Goal: Information Seeking & Learning: Find specific fact

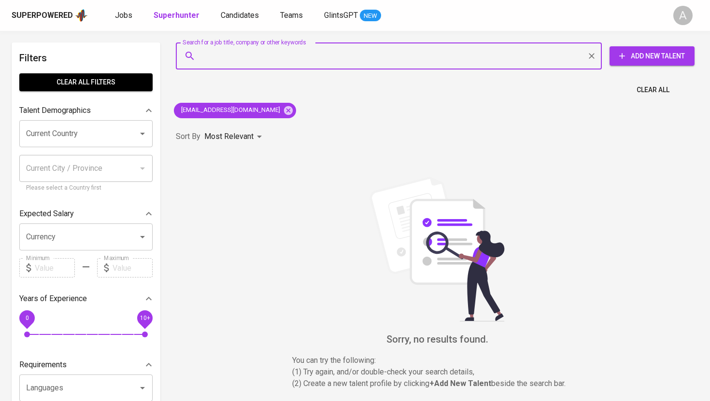
paste input "[EMAIL_ADDRESS][DOMAIN_NAME]"
type input "[EMAIL_ADDRESS][DOMAIN_NAME]"
click at [283, 111] on icon at bounding box center [288, 110] width 11 height 11
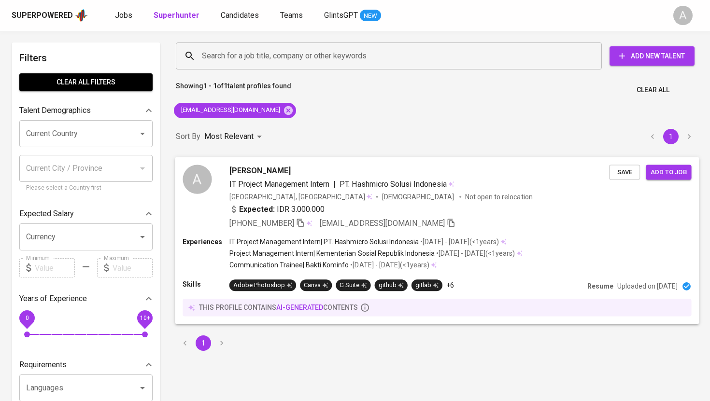
click at [210, 176] on div "A" at bounding box center [197, 179] width 29 height 29
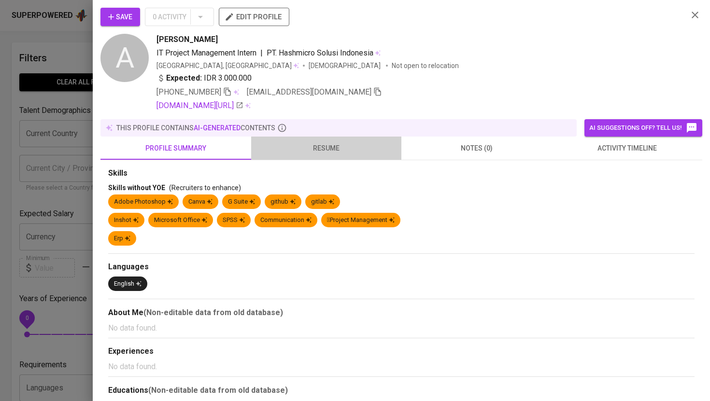
click at [325, 145] on span "resume" at bounding box center [326, 148] width 139 height 12
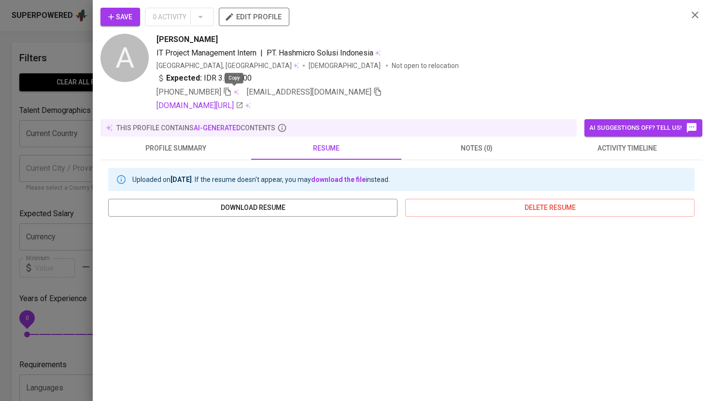
click at [232, 92] on icon "button" at bounding box center [227, 91] width 9 height 9
click at [70, 79] on div at bounding box center [355, 200] width 710 height 401
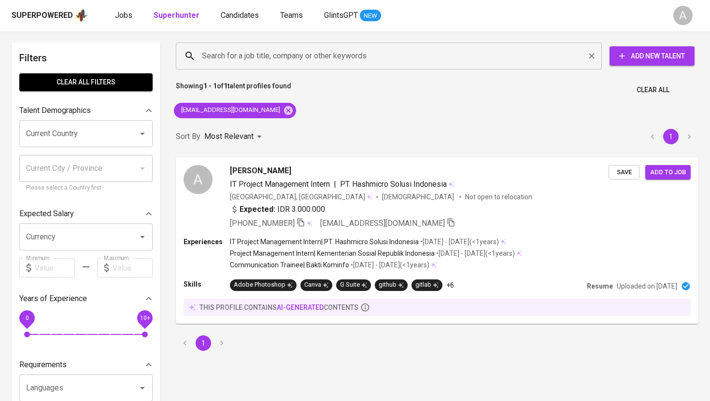
click at [258, 57] on input "Search for a job title, company or other keywords" at bounding box center [390, 56] width 383 height 18
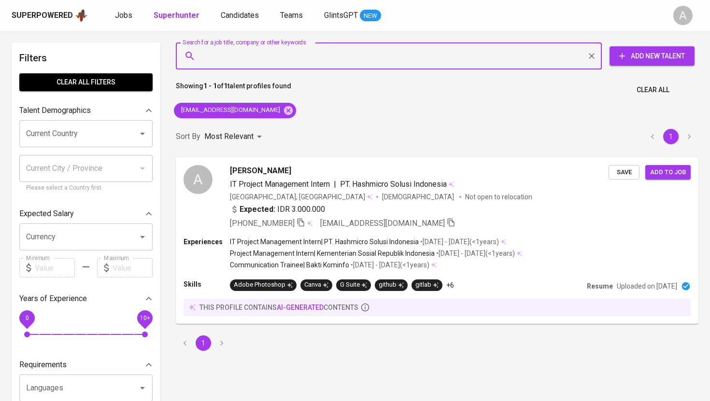
paste input "[EMAIL_ADDRESS][DOMAIN_NAME]"
type input "[EMAIL_ADDRESS][DOMAIN_NAME]"
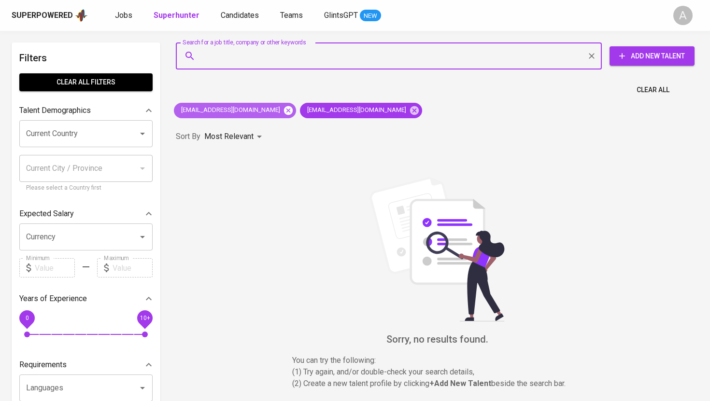
click at [290, 109] on icon at bounding box center [288, 110] width 9 height 9
